Goal: Transaction & Acquisition: Book appointment/travel/reservation

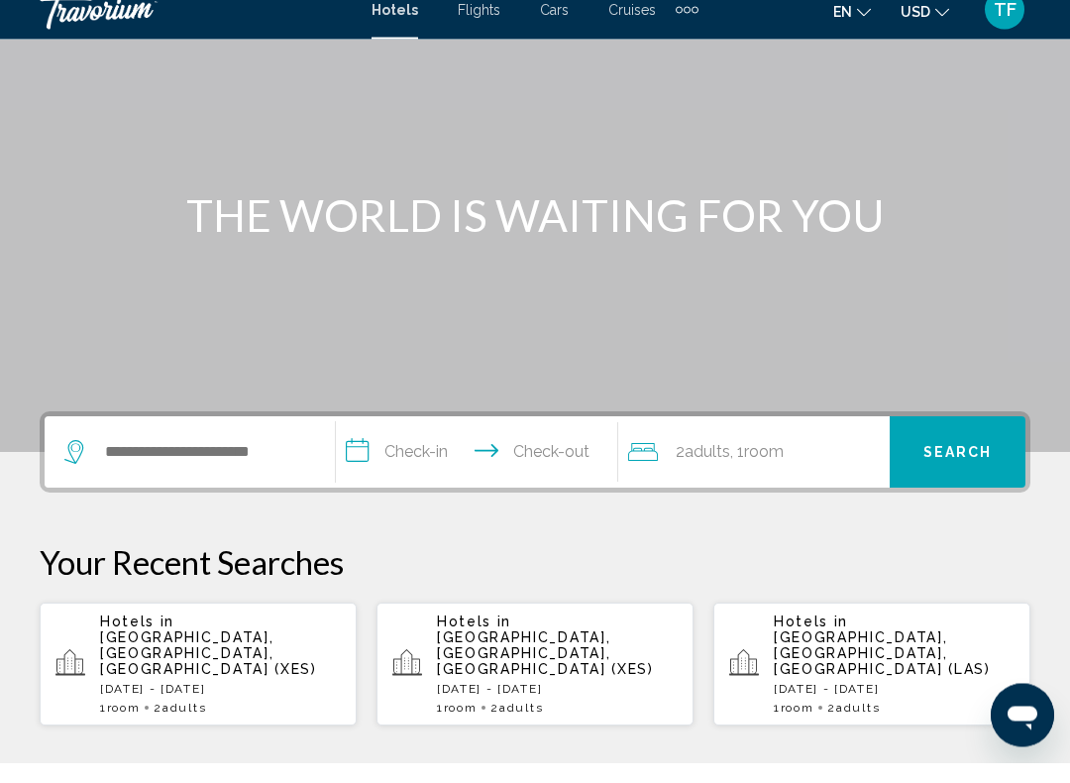
scroll to position [136, 0]
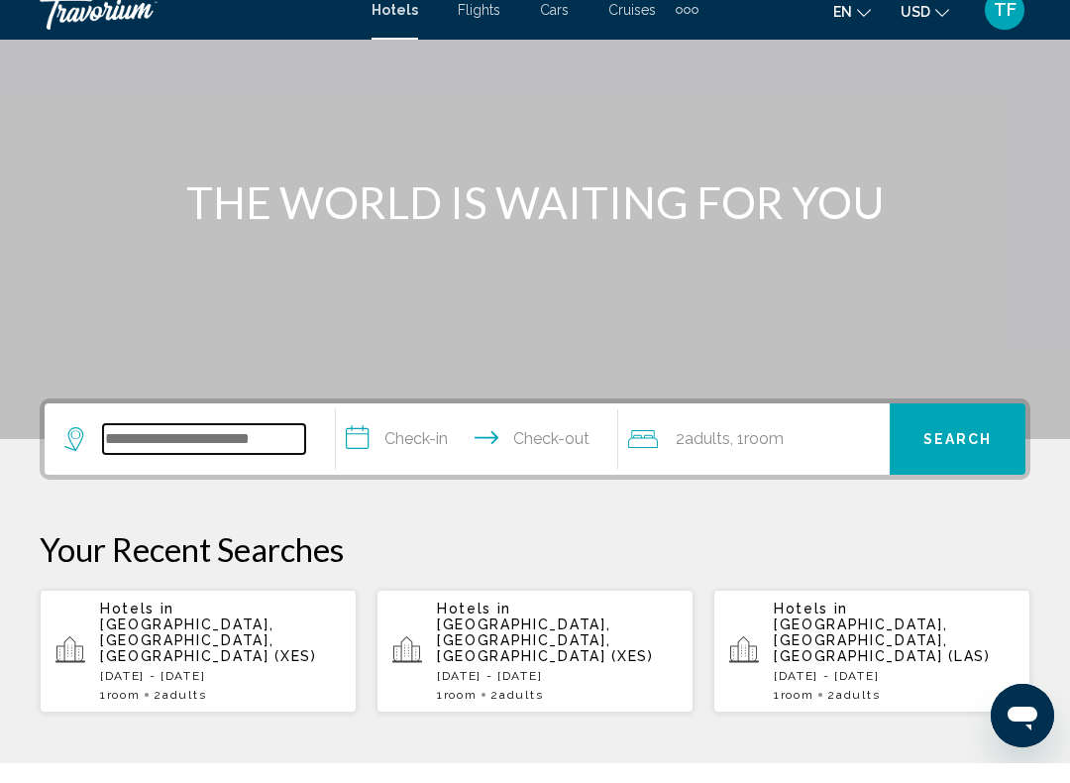
click at [212, 444] on input "Search widget" at bounding box center [204, 459] width 202 height 30
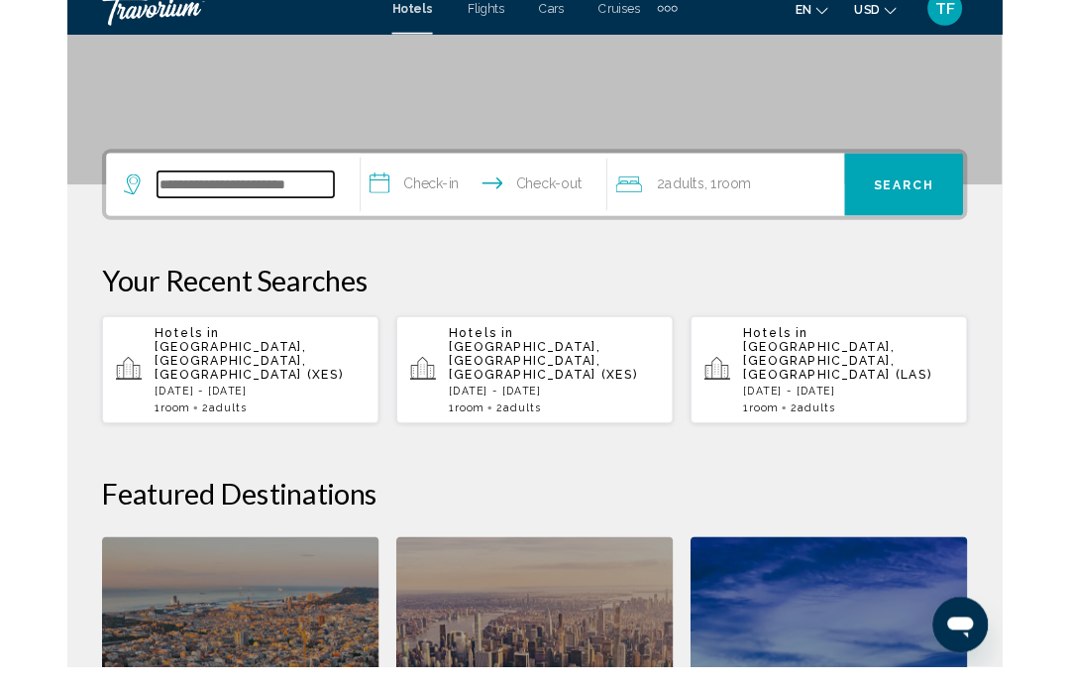
scroll to position [470, 0]
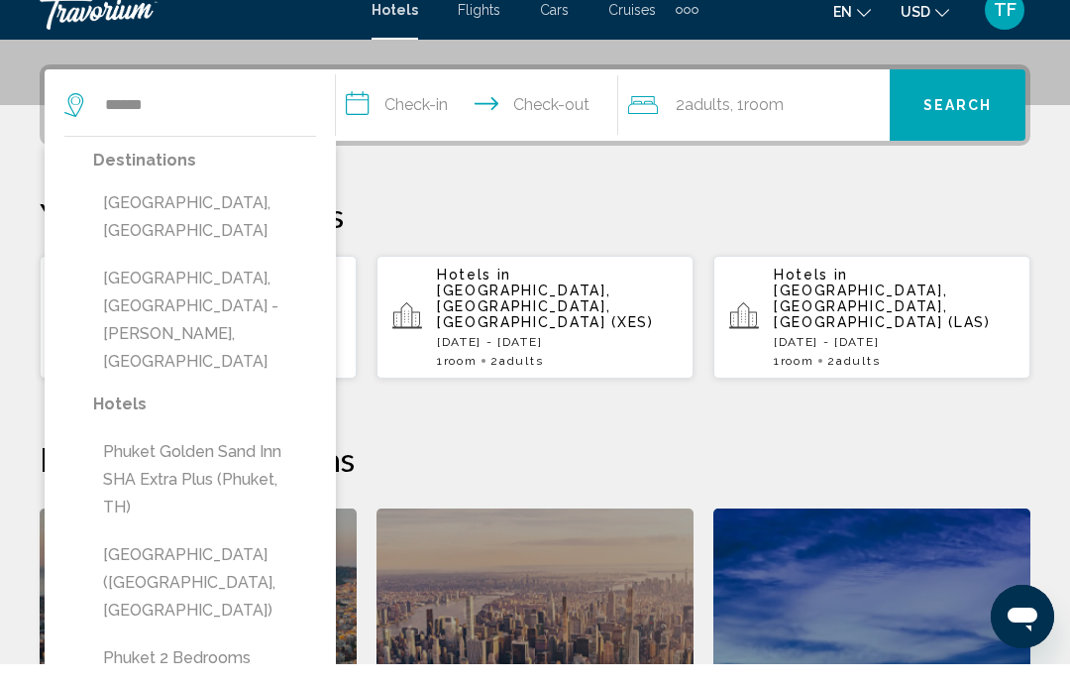
click at [256, 204] on button "[GEOGRAPHIC_DATA], [GEOGRAPHIC_DATA]" at bounding box center [204, 236] width 223 height 65
type input "**********"
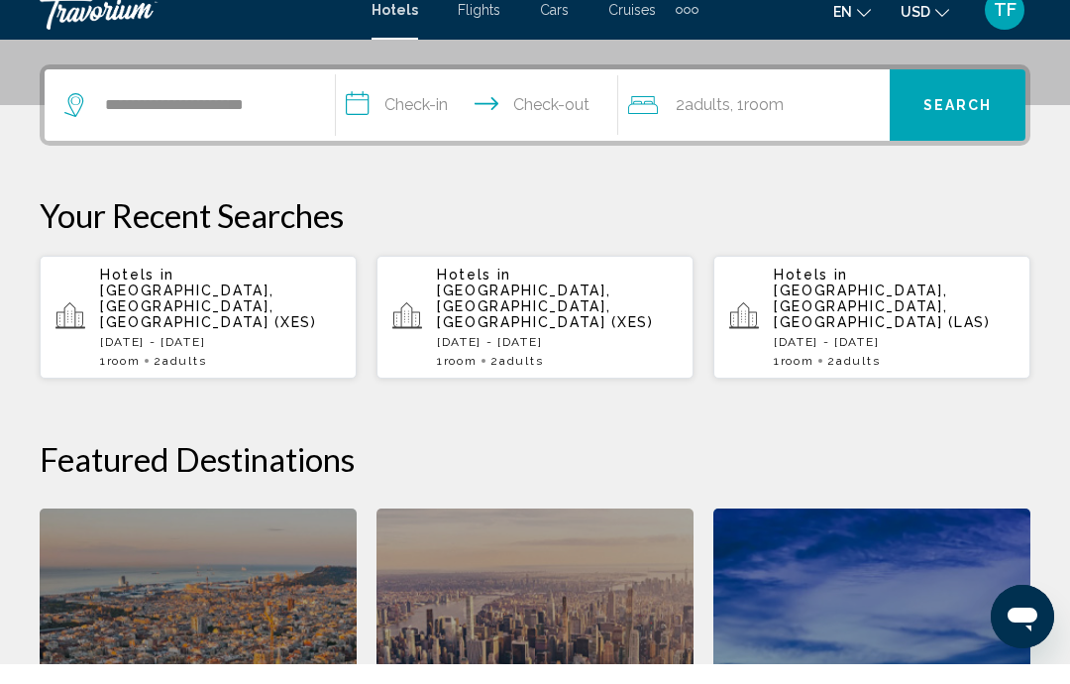
click at [423, 116] on input "**********" at bounding box center [480, 127] width 289 height 77
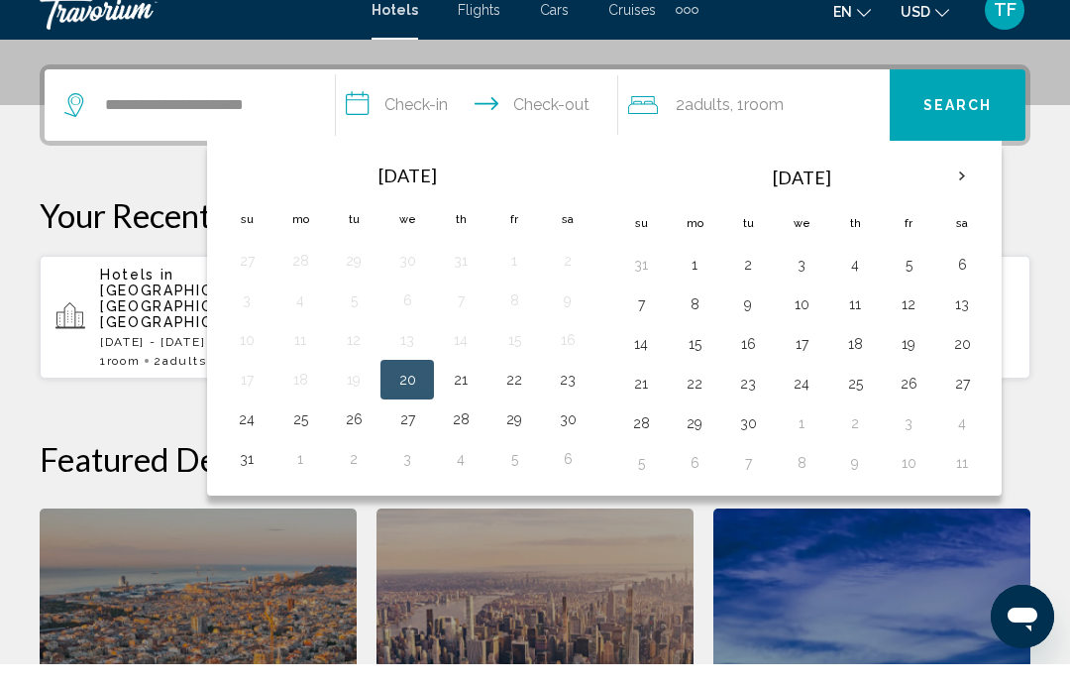
scroll to position [490, 0]
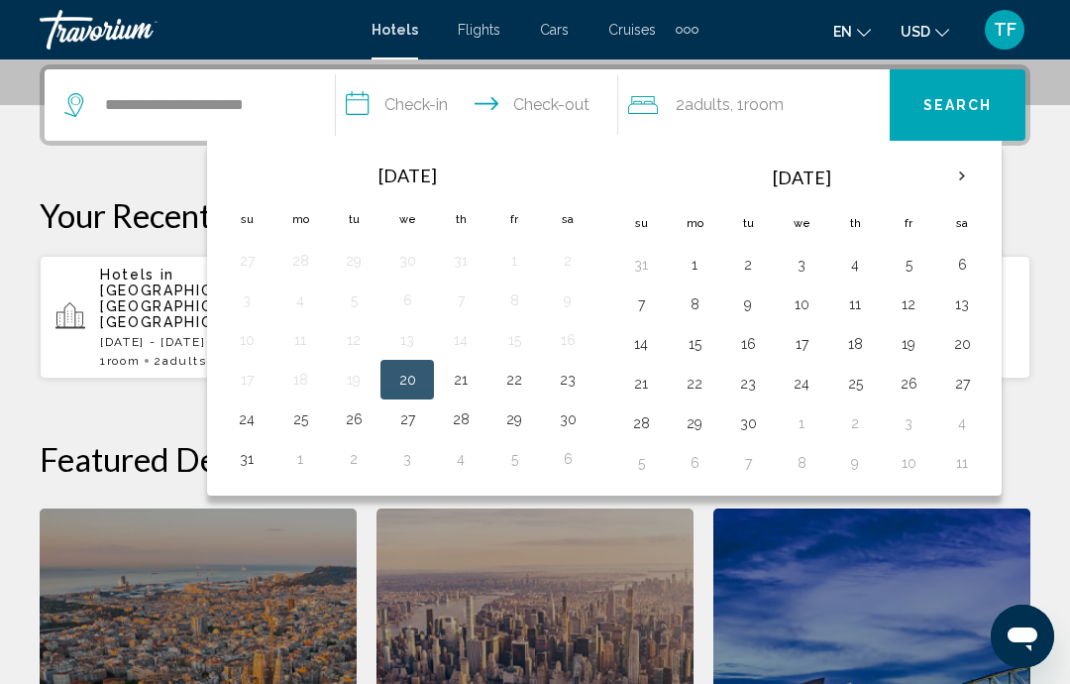
click at [643, 302] on button "7" at bounding box center [641, 304] width 32 height 28
click at [846, 292] on button "11" at bounding box center [855, 304] width 32 height 28
type input "**********"
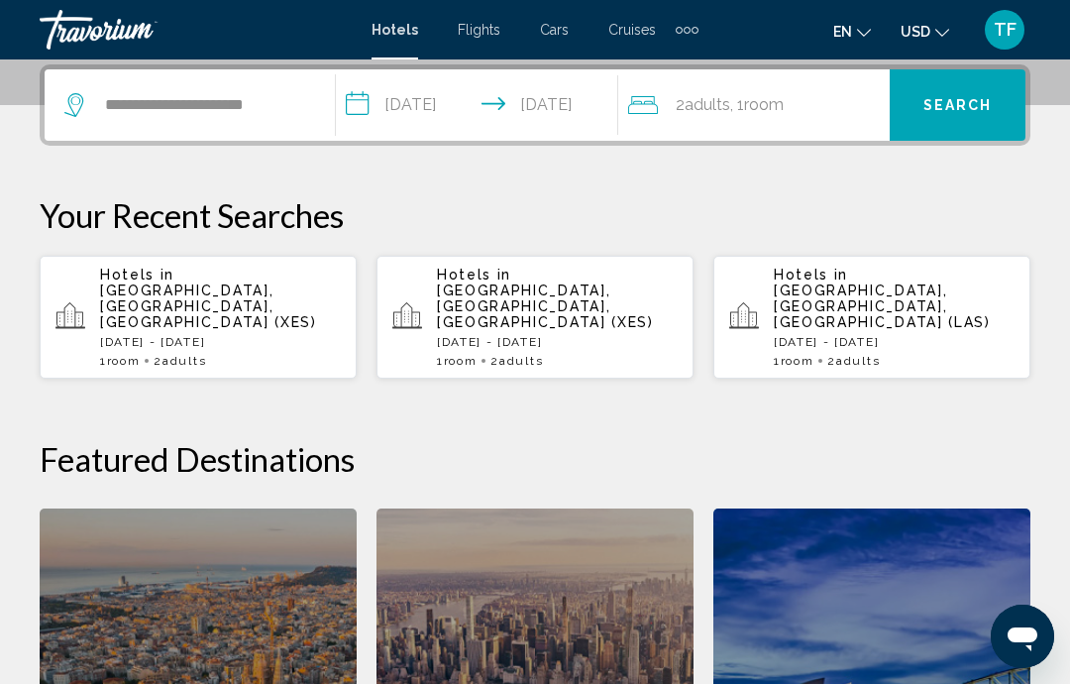
click at [953, 82] on button "Search" at bounding box center [958, 104] width 136 height 71
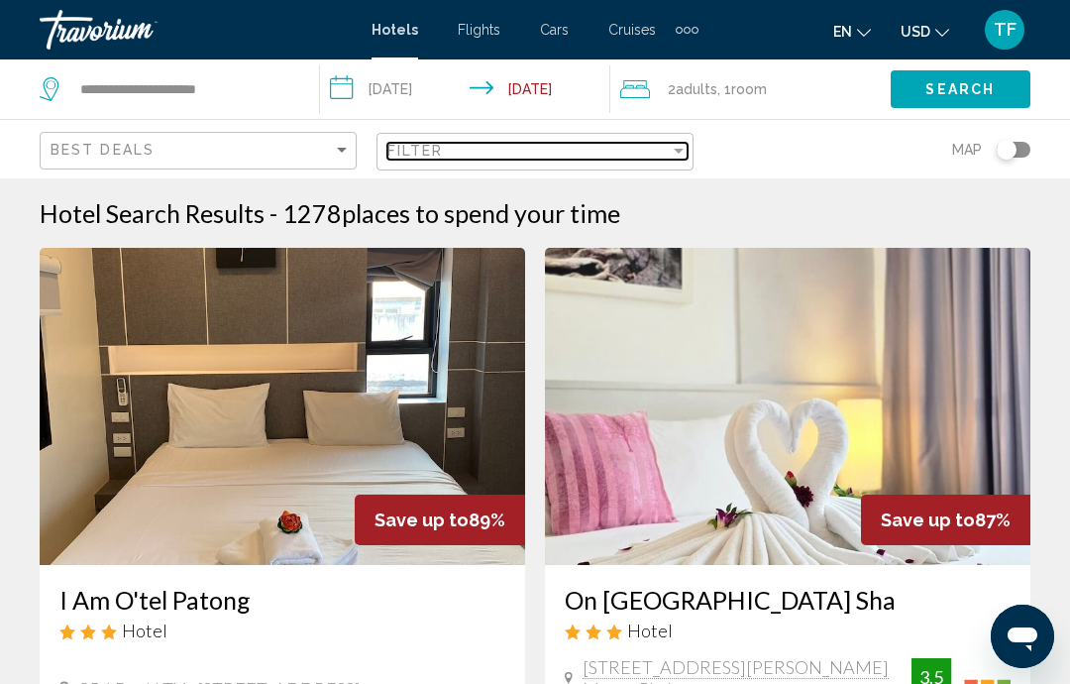
click at [680, 153] on div "Filter" at bounding box center [679, 151] width 10 height 5
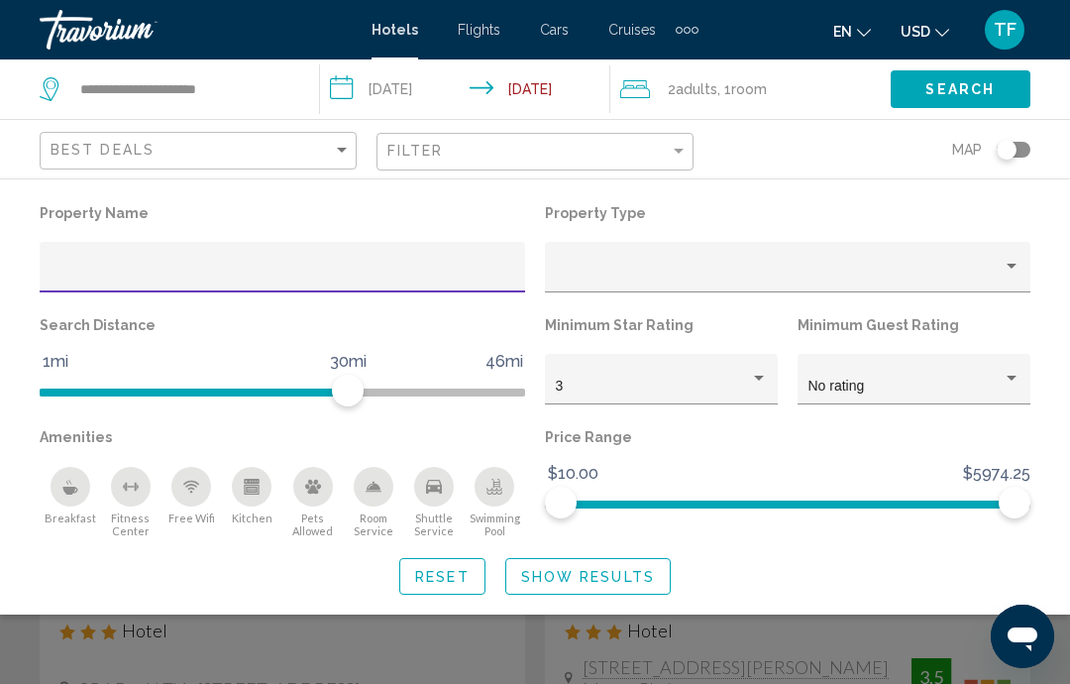
click at [629, 260] on div "Hotel Filters" at bounding box center [788, 273] width 465 height 41
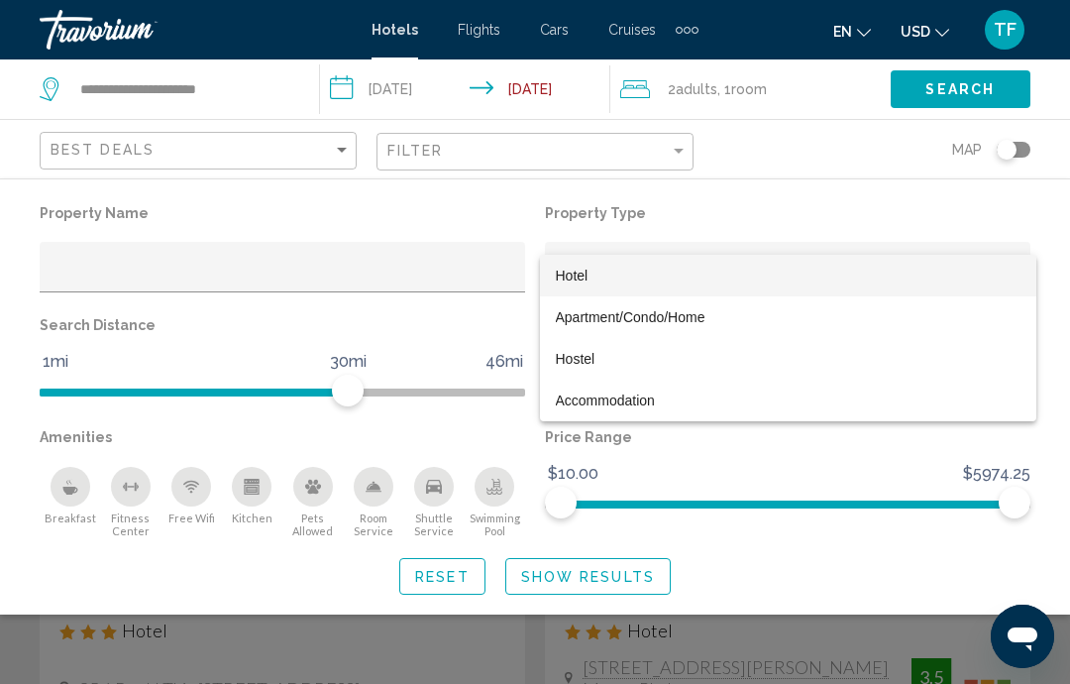
click at [230, 265] on div at bounding box center [535, 342] width 1070 height 684
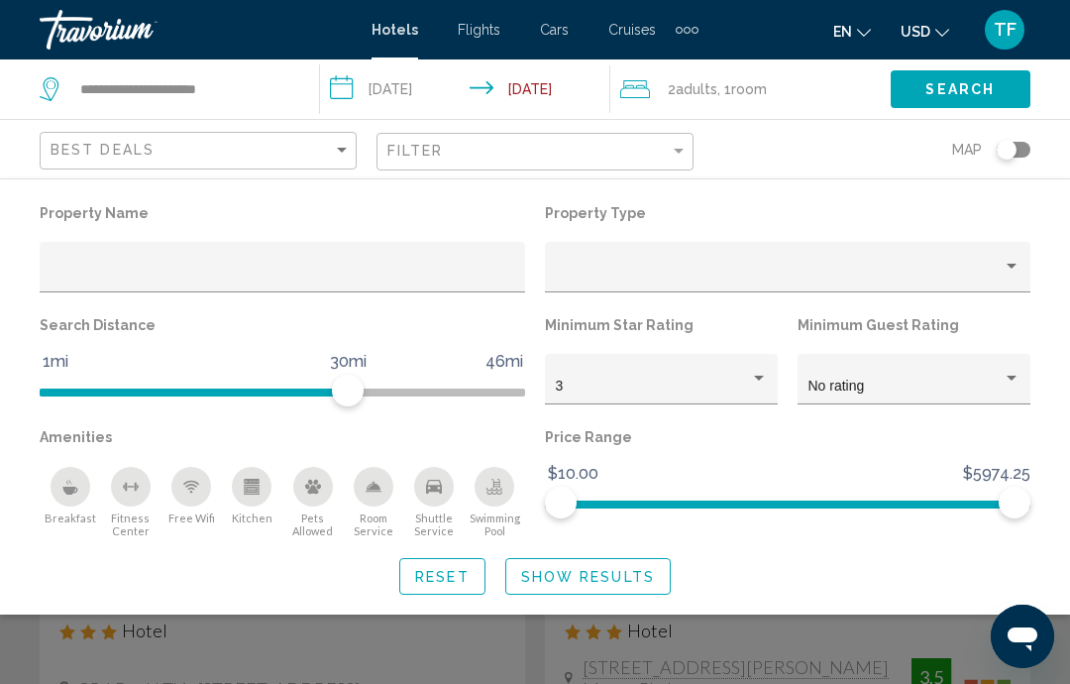
click at [224, 256] on div "Hotel Filters" at bounding box center [283, 273] width 465 height 41
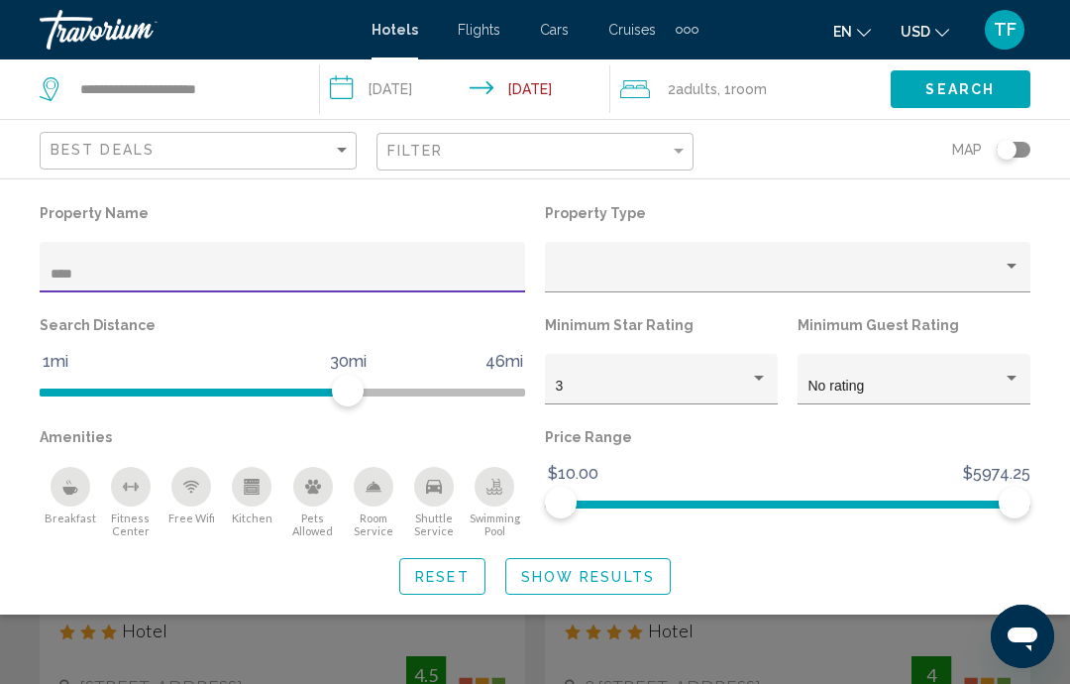
type input "*****"
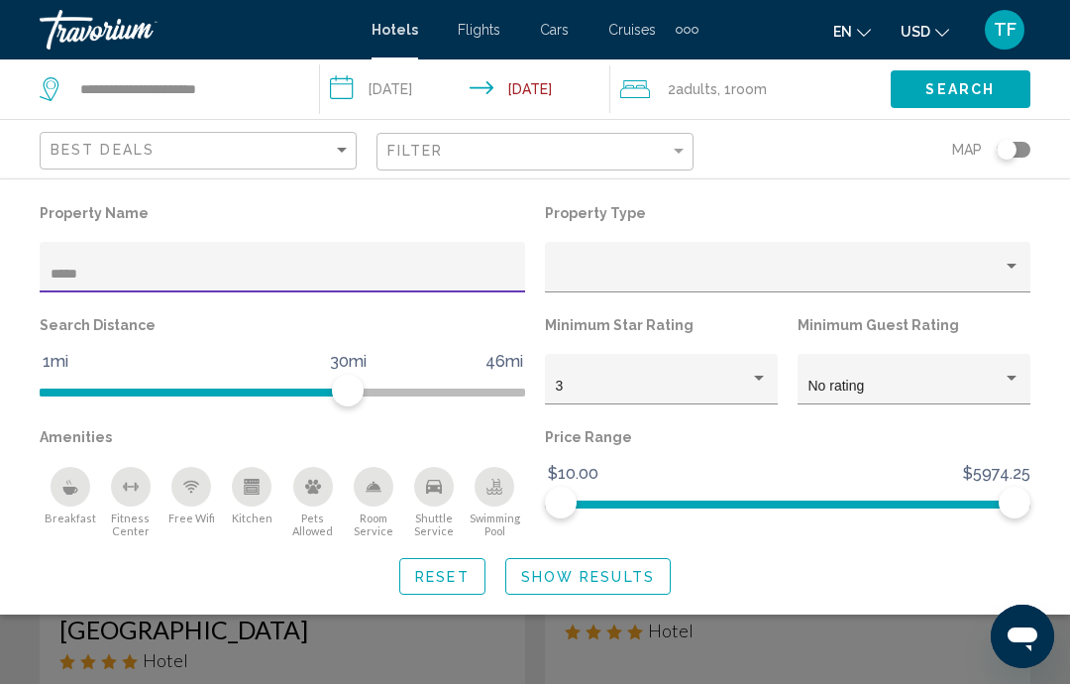
click at [557, 570] on span "Show Results" at bounding box center [588, 577] width 134 height 16
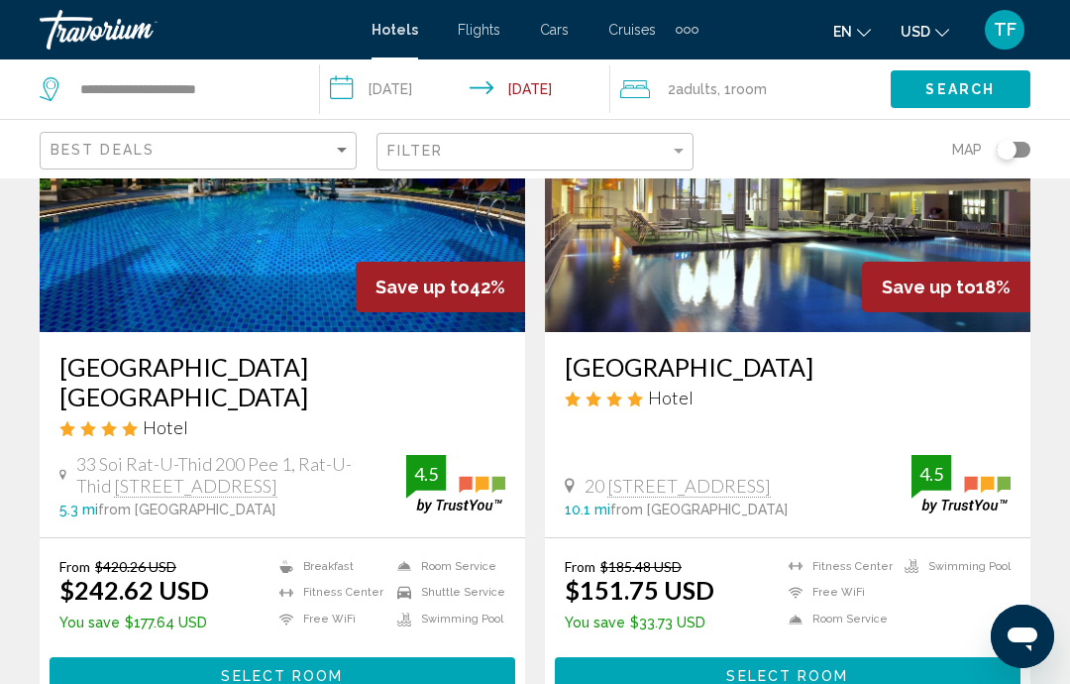
scroll to position [230, 0]
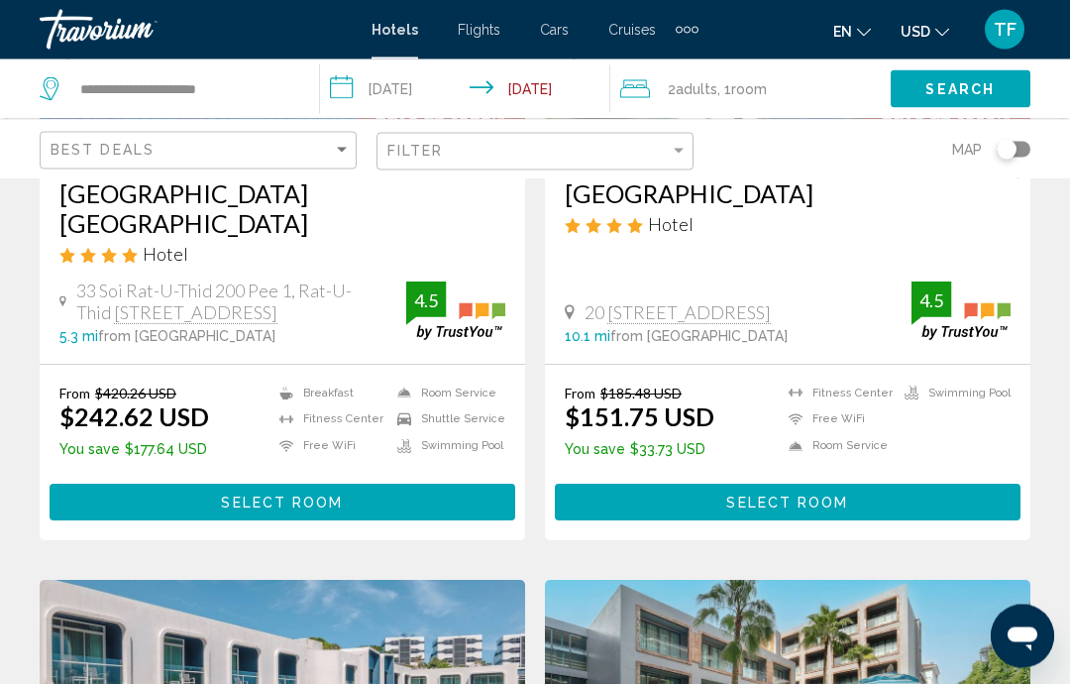
click at [358, 485] on button "Select Room" at bounding box center [283, 503] width 466 height 37
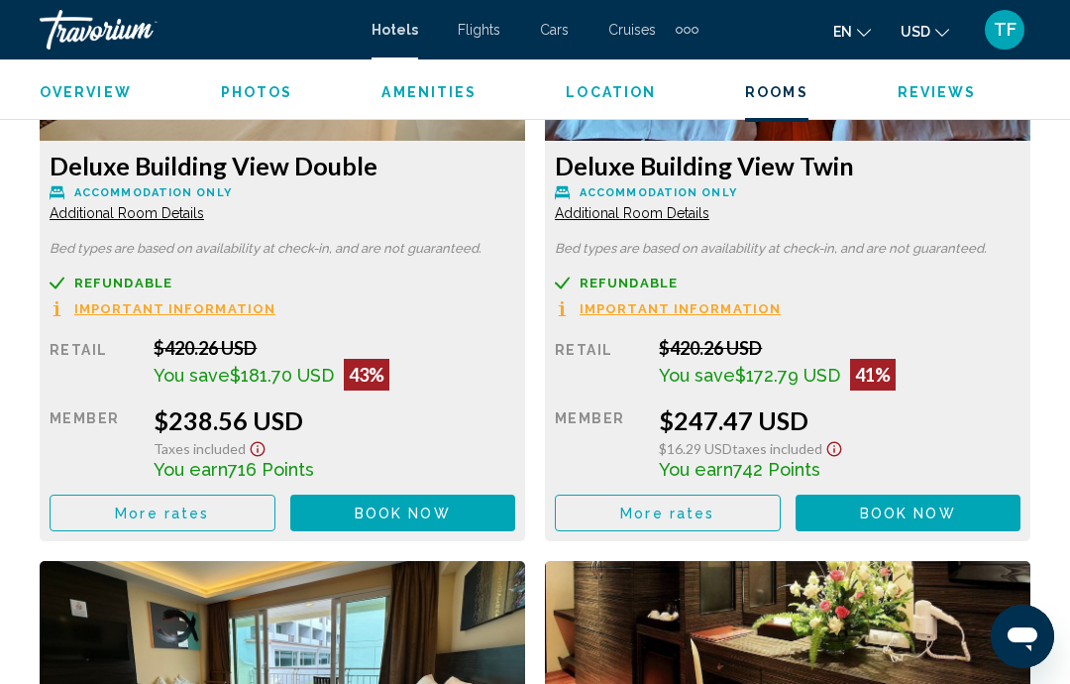
scroll to position [3316, 0]
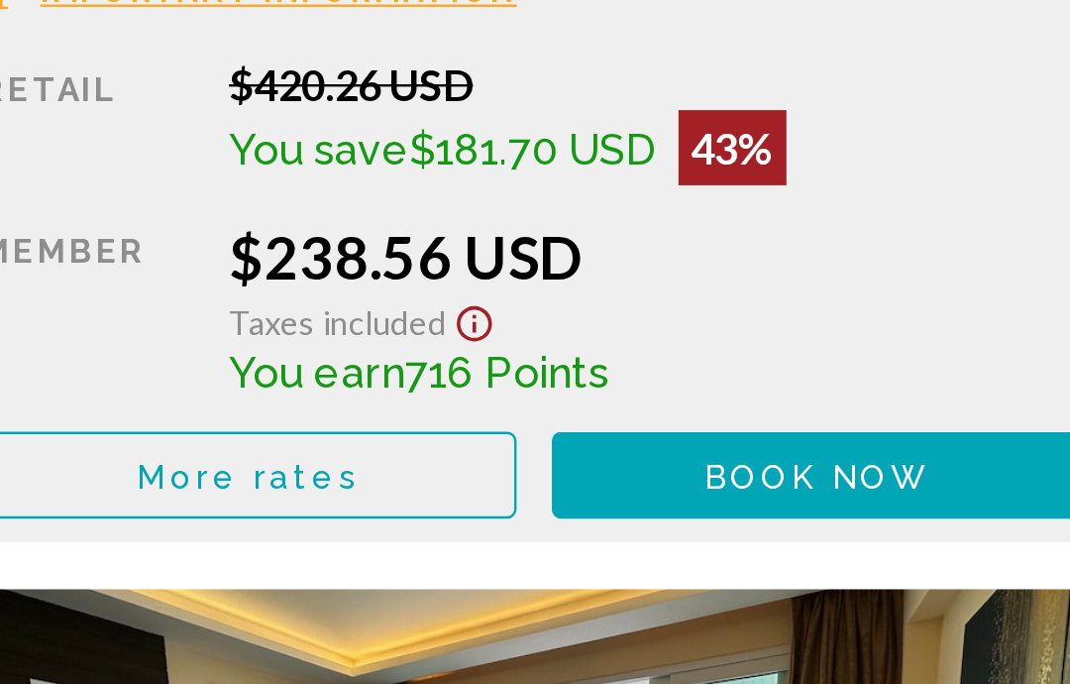
click at [355, 449] on span "Book now" at bounding box center [403, 457] width 96 height 16
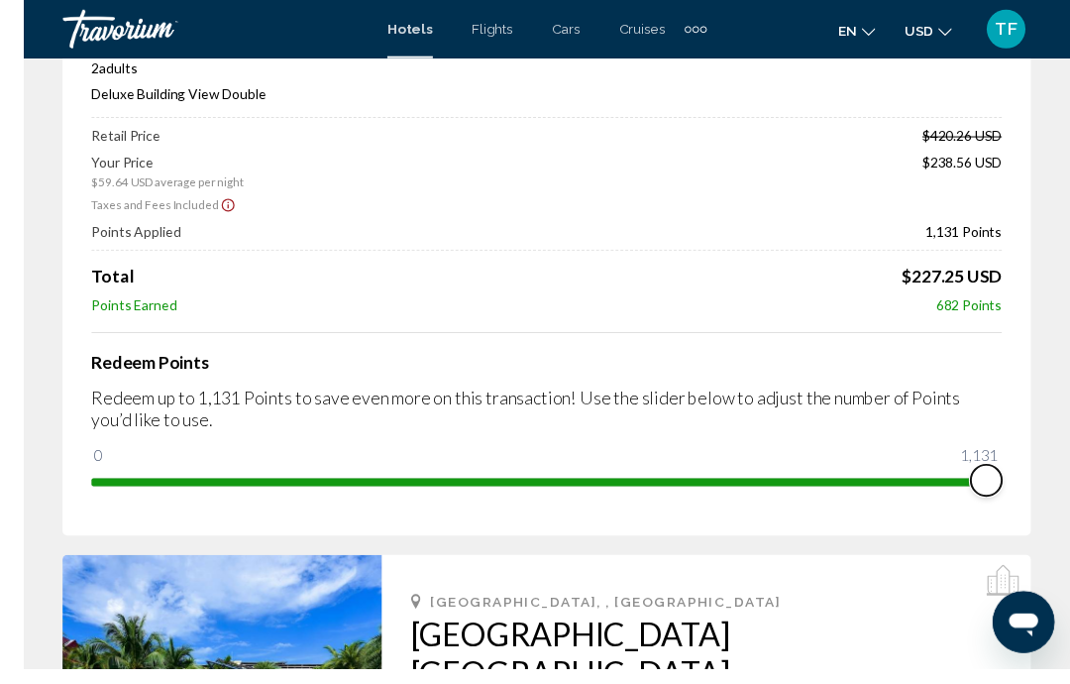
scroll to position [292, 0]
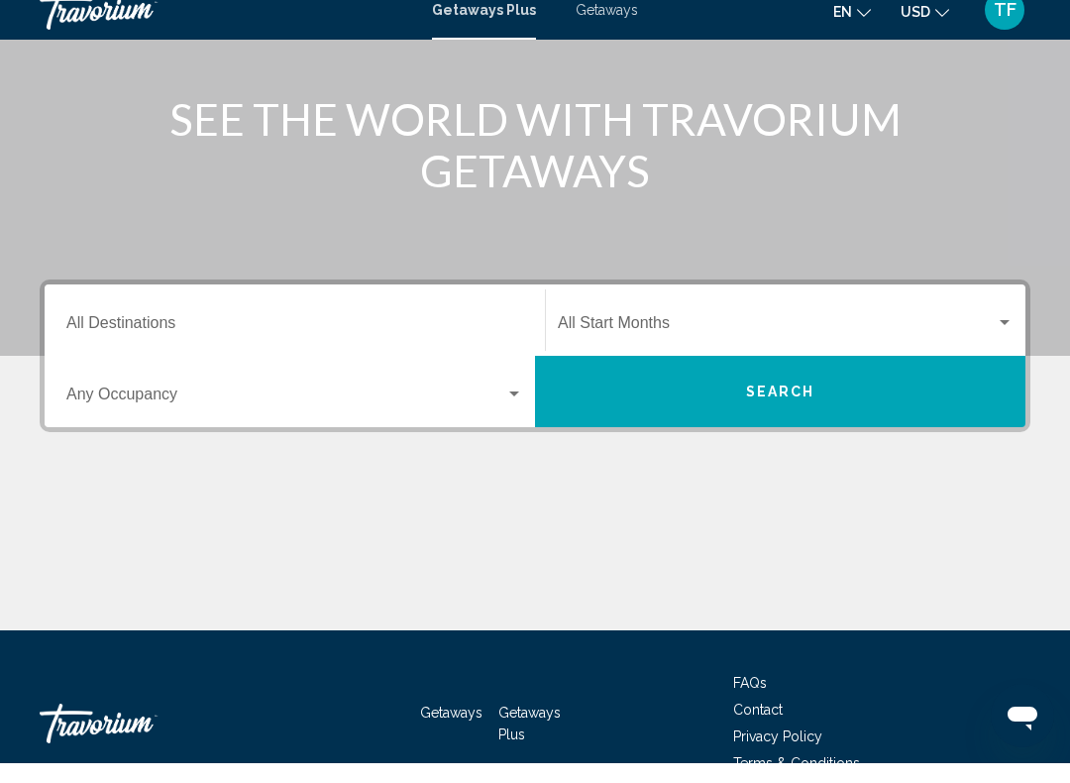
scroll to position [220, 0]
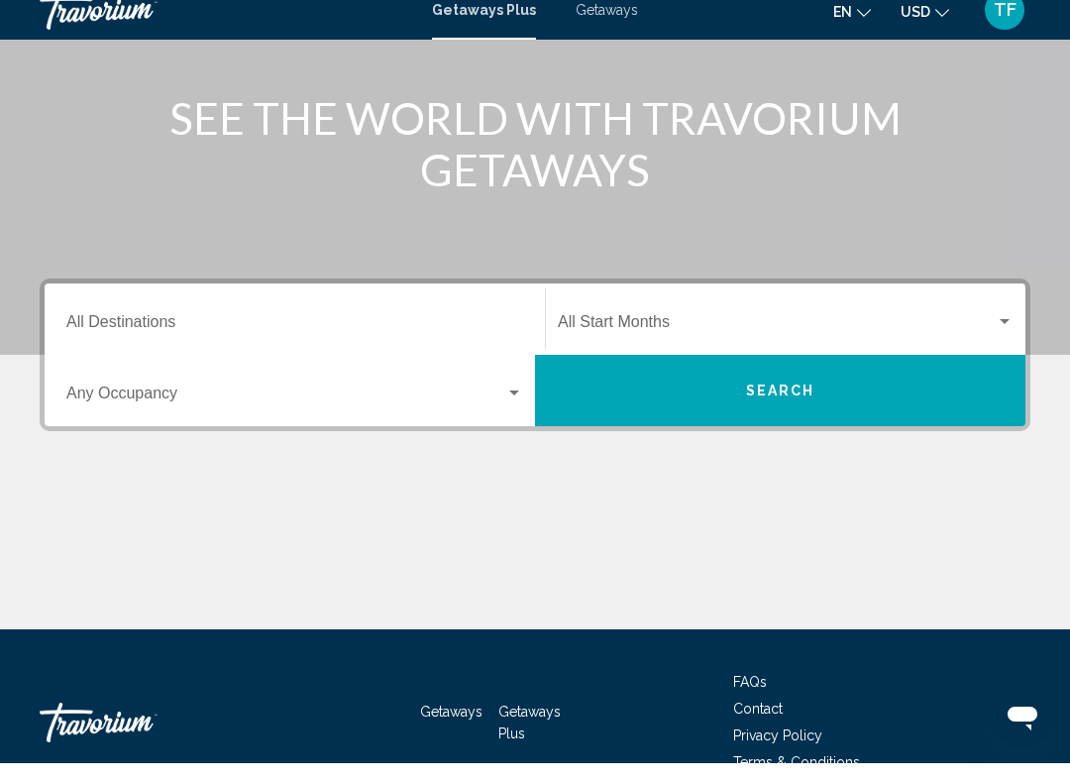
click at [315, 337] on input "Destination All Destinations" at bounding box center [294, 346] width 457 height 18
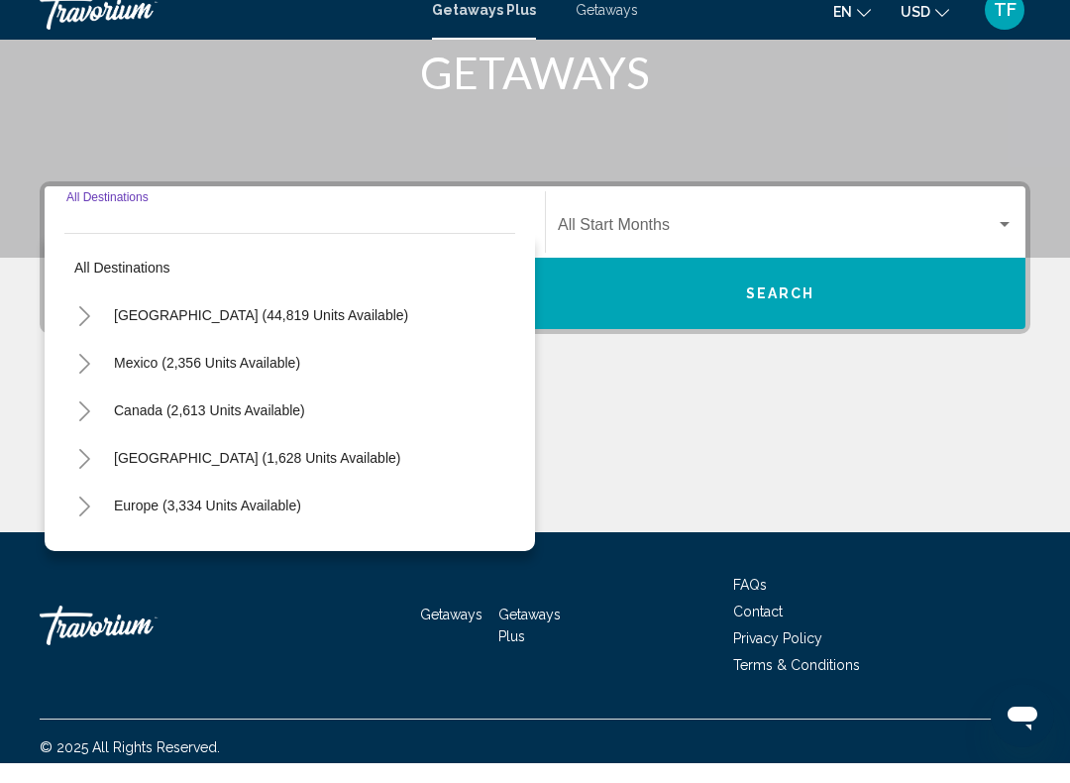
scroll to position [329, 0]
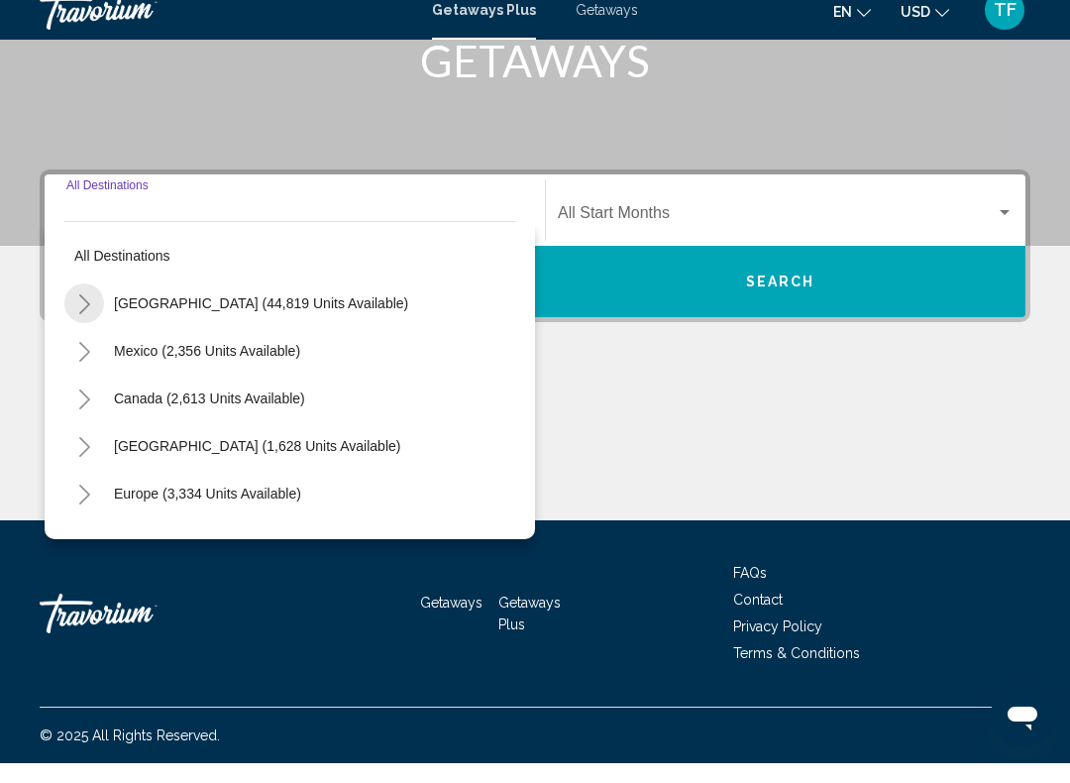
click at [87, 314] on icon "Toggle United States (44,819 units available)" at bounding box center [84, 324] width 15 height 20
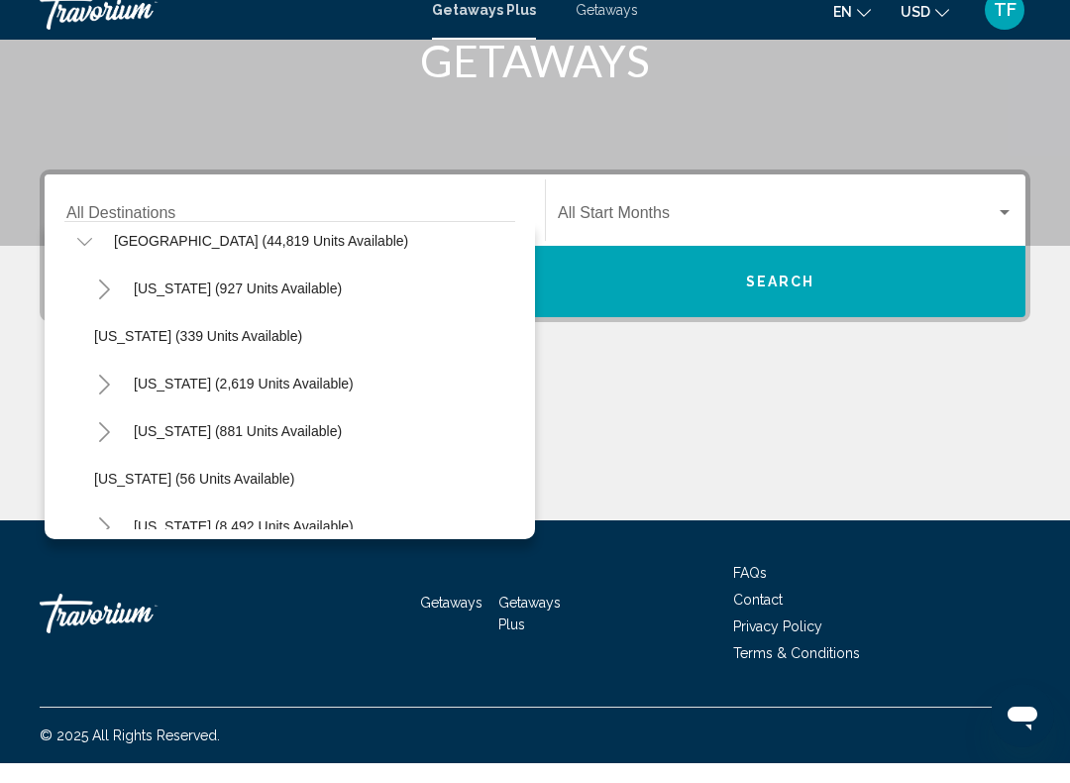
scroll to position [63, 0]
click at [77, 251] on icon "Toggle United States (44,819 units available)" at bounding box center [84, 261] width 15 height 20
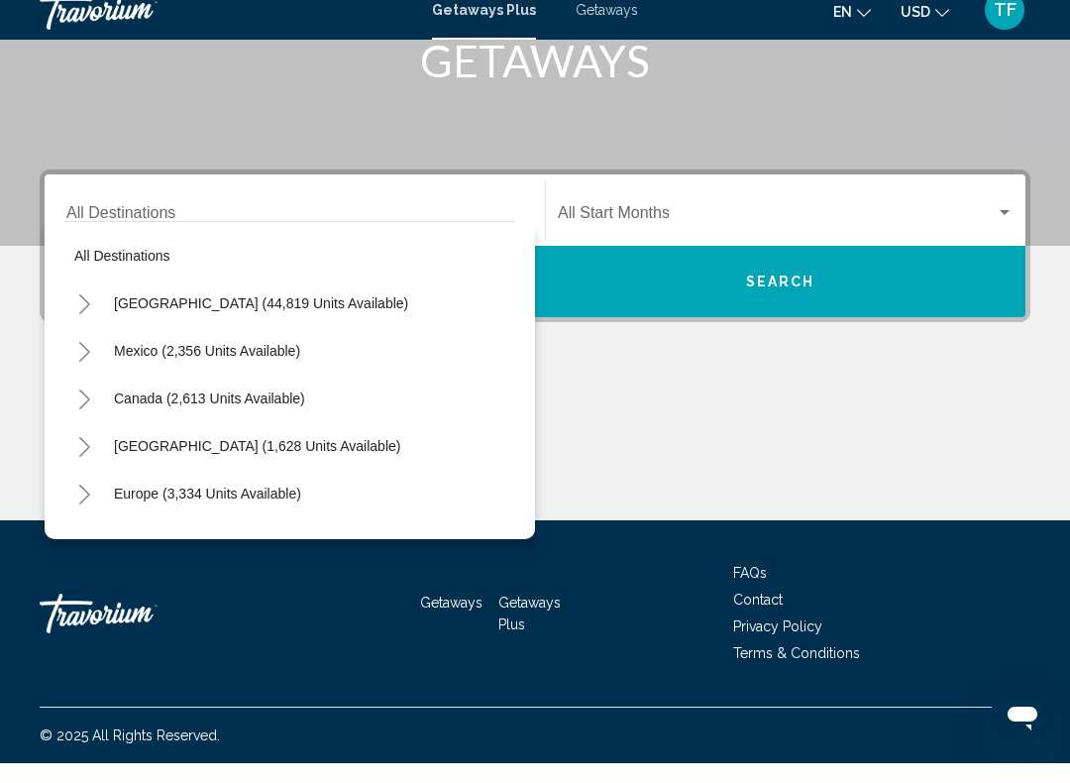
scroll to position [0, 0]
click at [78, 314] on icon "Toggle United States (44,819 units available)" at bounding box center [84, 324] width 15 height 20
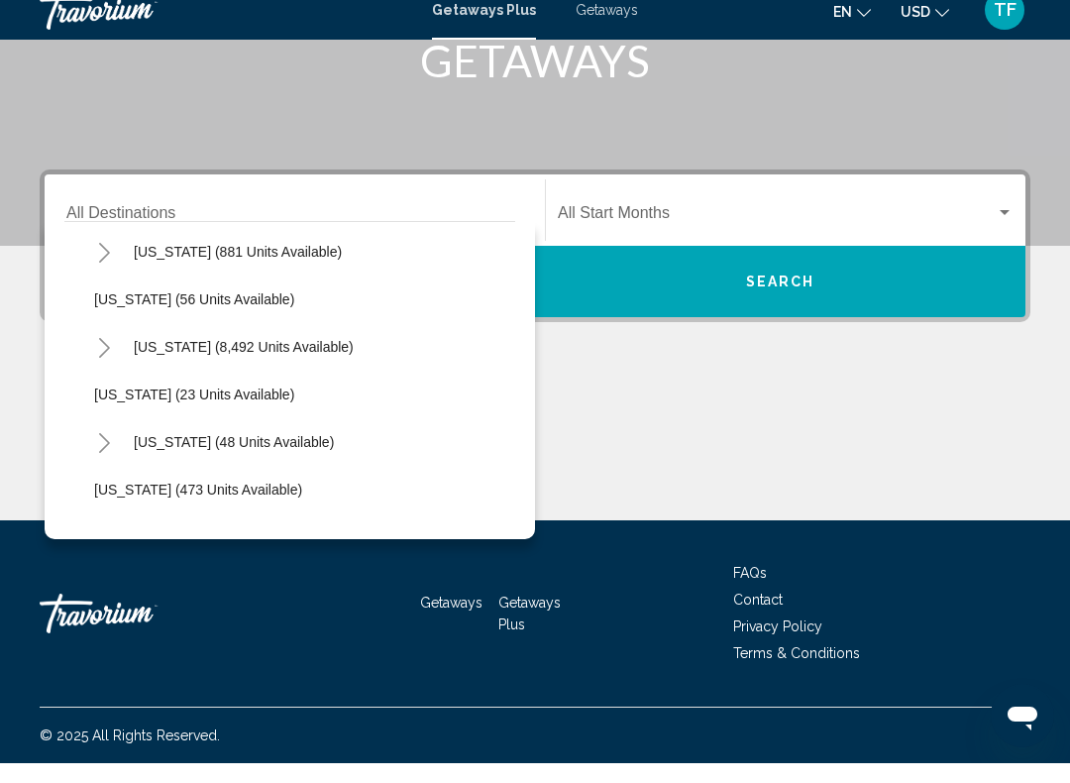
scroll to position [244, 0]
click at [99, 345] on button "Toggle Florida (8,492 units available)" at bounding box center [104, 365] width 40 height 40
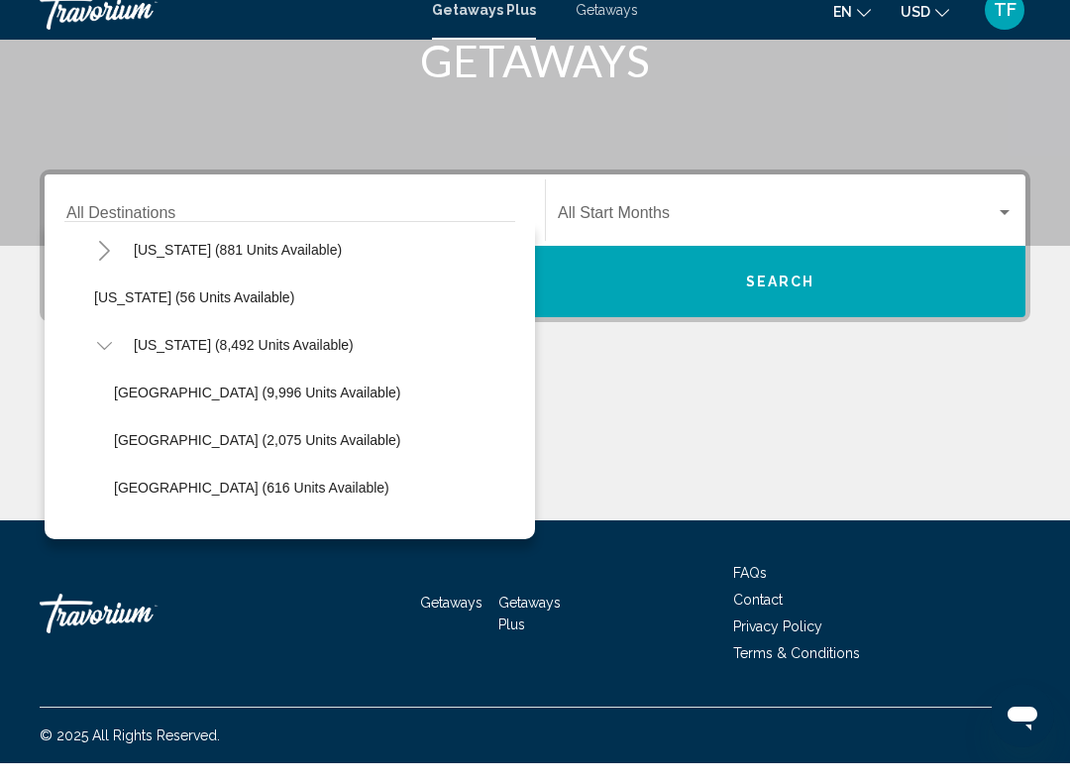
click at [263, 404] on span "Orlando & Disney Area (9,996 units available)" at bounding box center [257, 412] width 286 height 16
type input "**********"
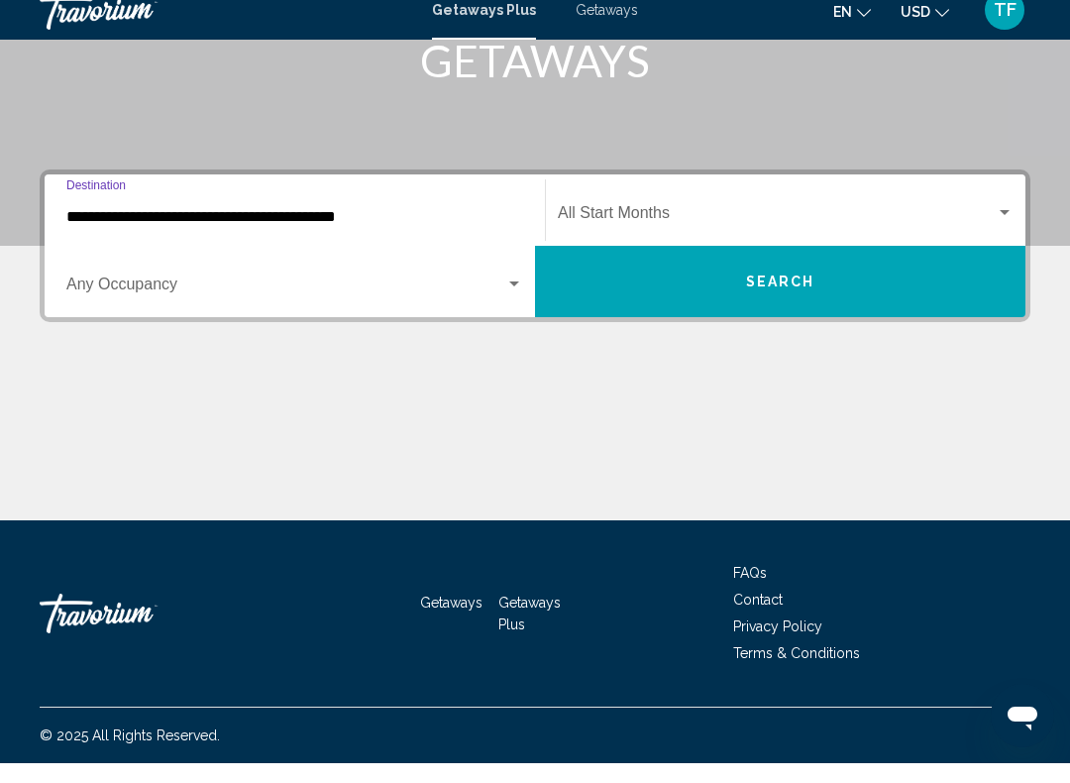
click at [775, 266] on button "Search" at bounding box center [780, 301] width 491 height 71
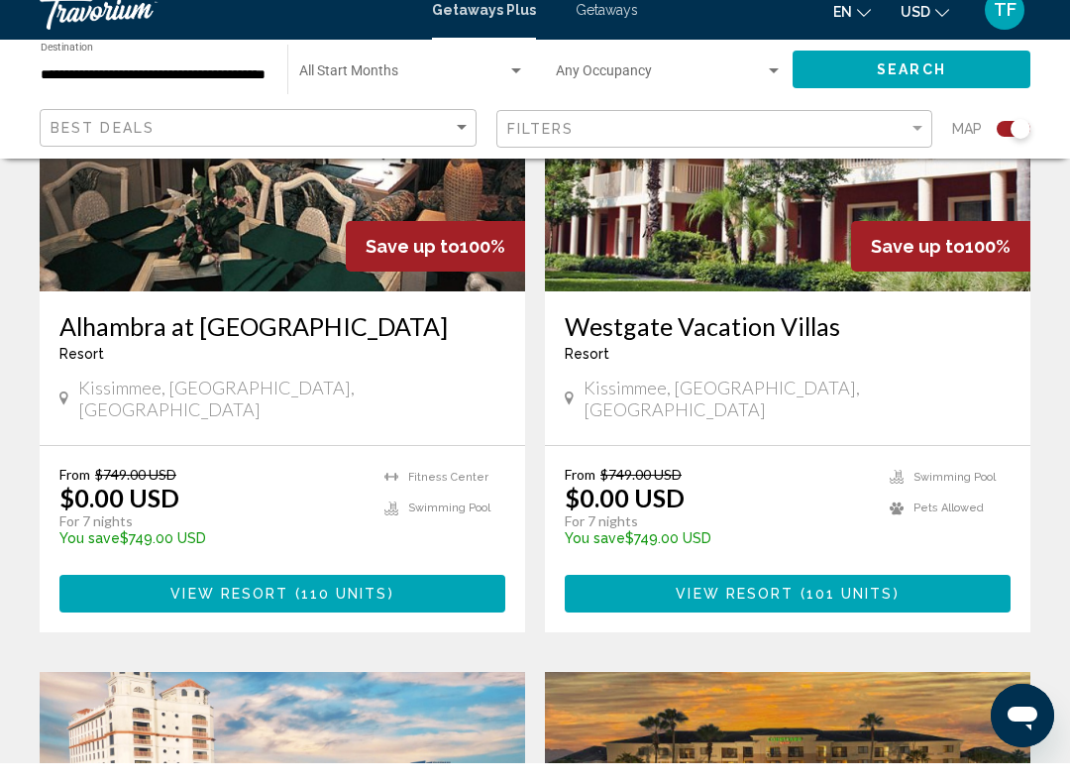
scroll to position [1621, 0]
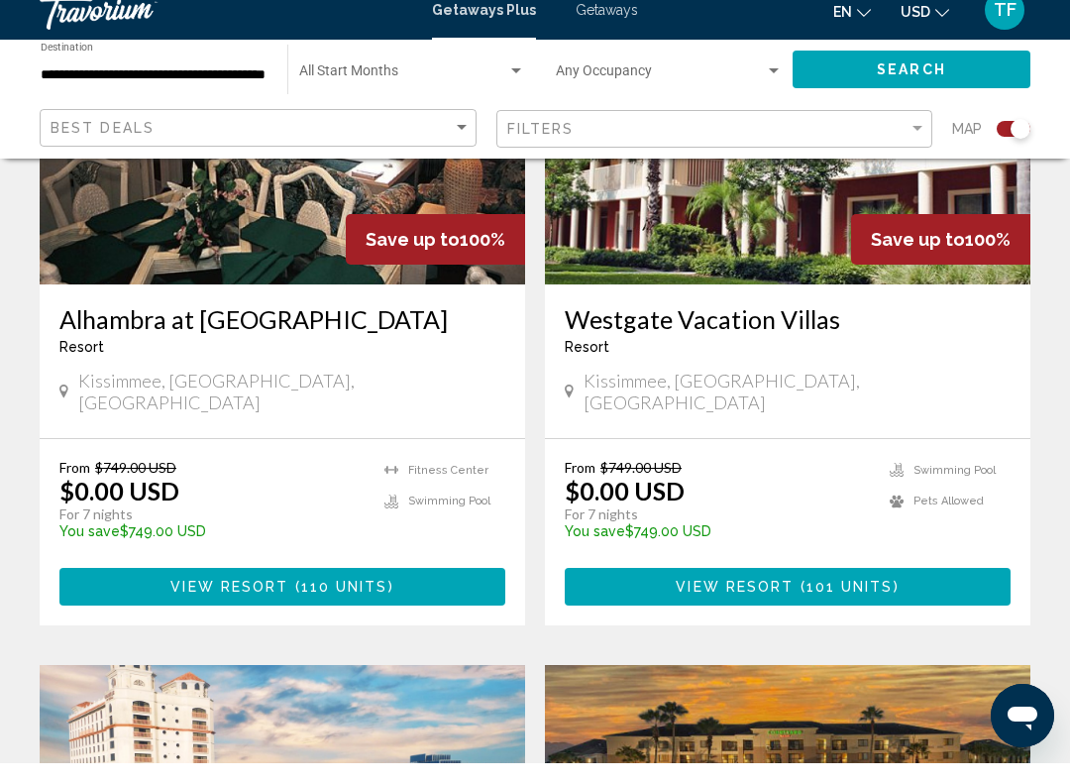
click at [810, 600] on span "101 units" at bounding box center [850, 608] width 87 height 16
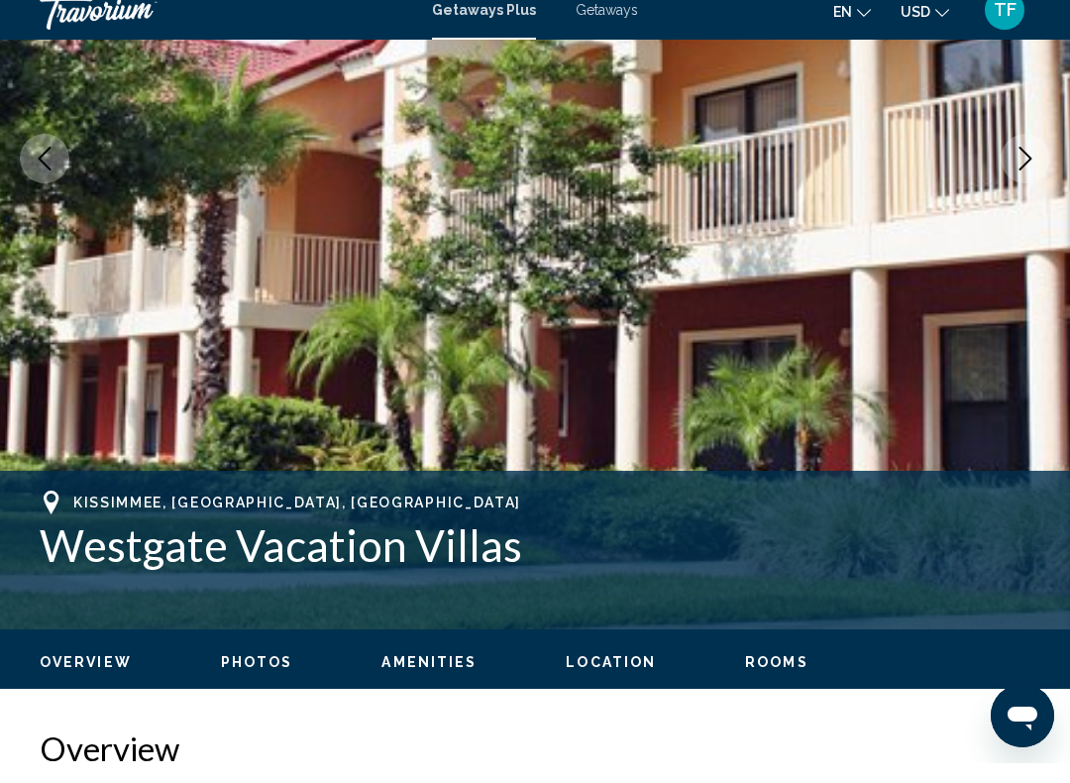
scroll to position [353, 0]
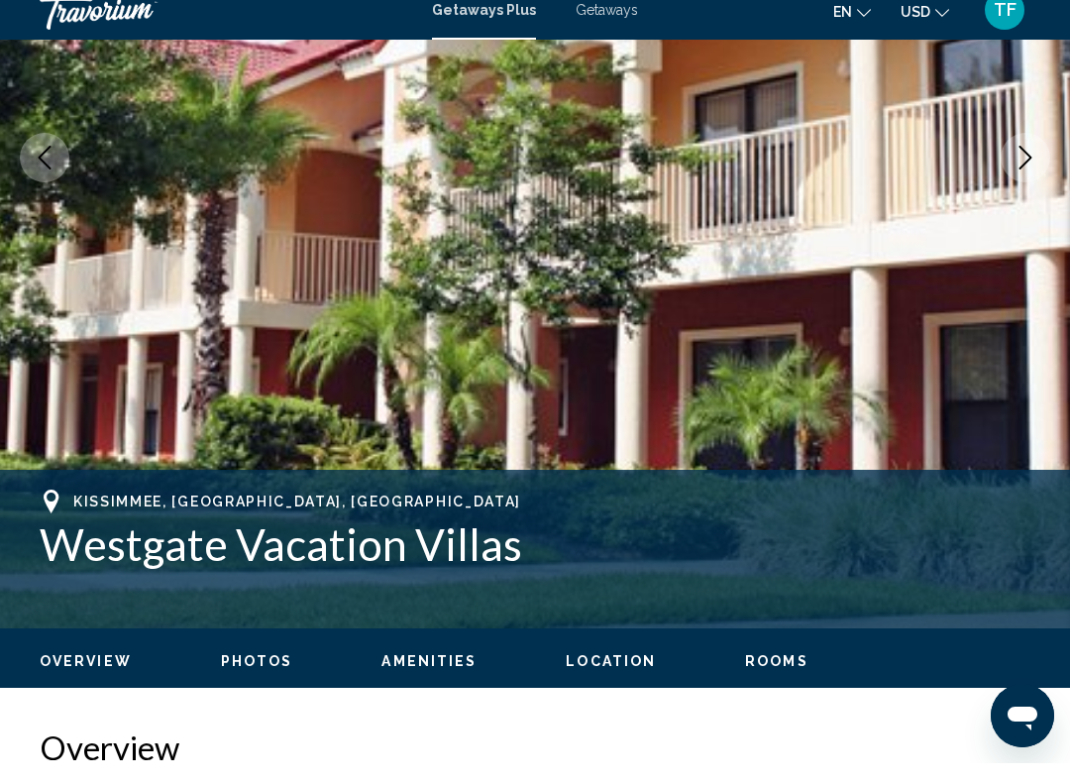
click at [763, 673] on span "Rooms" at bounding box center [776, 681] width 63 height 16
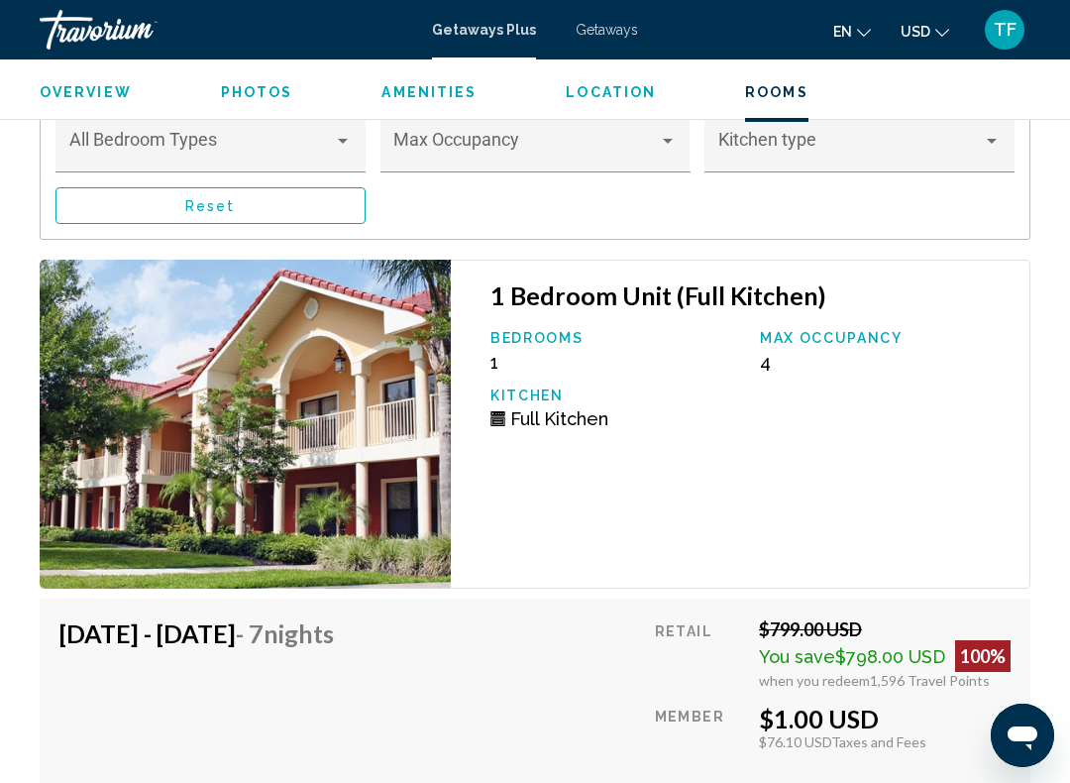
scroll to position [3984, 0]
